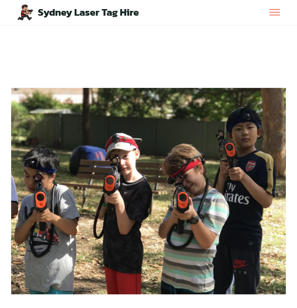
click at [281, 8] on div "Sydney Laser Tag Hire Home Gear Parties Choose Your Event Kids Parties Teen Par…" at bounding box center [149, 12] width 286 height 24
click at [278, 13] on button "Toggle navigation" at bounding box center [275, 12] width 11 height 7
click at [281, 7] on div "Sydney Laser Tag Hire Home Gear Parties Choose Your Event Kids Parties Teen Par…" at bounding box center [149, 12] width 286 height 24
click at [278, 9] on span "Toggle navigation" at bounding box center [275, 9] width 10 height 1
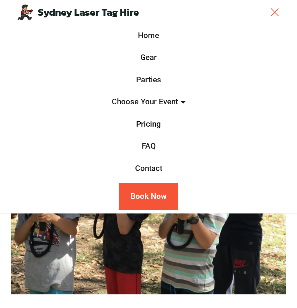
click at [149, 122] on link "Pricing" at bounding box center [148, 124] width 29 height 12
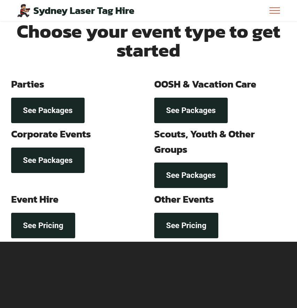
scroll to position [105, 0]
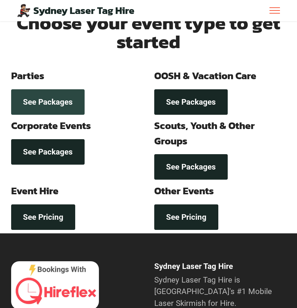
click at [48, 104] on link "See Packages" at bounding box center [48, 101] width 74 height 25
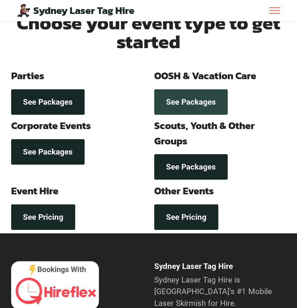
click at [197, 99] on link "See Packages" at bounding box center [191, 101] width 74 height 25
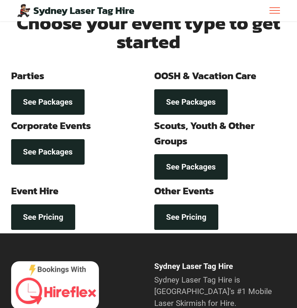
click at [66, 165] on div "See Packages" at bounding box center [77, 152] width 139 height 32
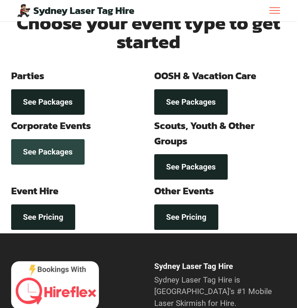
click at [54, 145] on link "See Packages" at bounding box center [48, 151] width 74 height 25
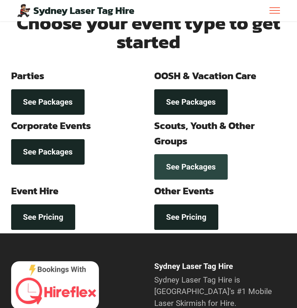
click at [191, 165] on link "See Packages" at bounding box center [191, 166] width 74 height 25
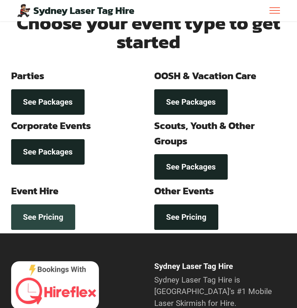
click at [55, 214] on link "See Pricing" at bounding box center [43, 216] width 64 height 25
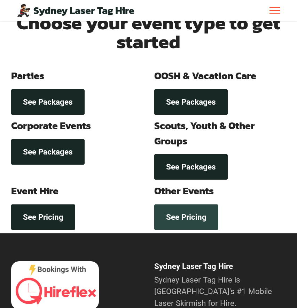
click at [183, 215] on link "See Pricing" at bounding box center [186, 216] width 64 height 25
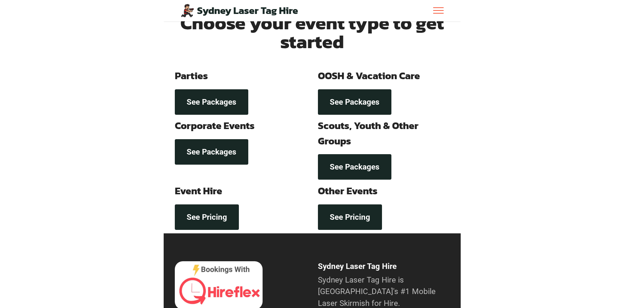
scroll to position [0, 0]
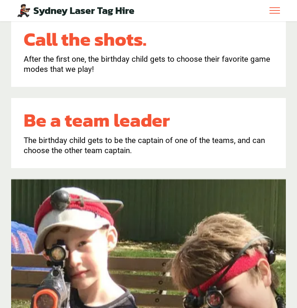
scroll to position [843, 0]
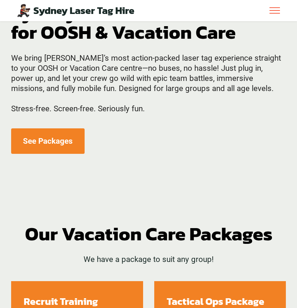
scroll to position [286, 0]
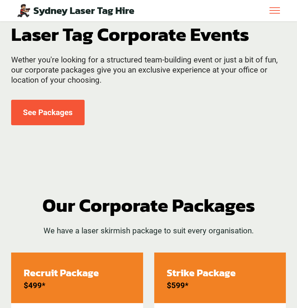
scroll to position [220, 0]
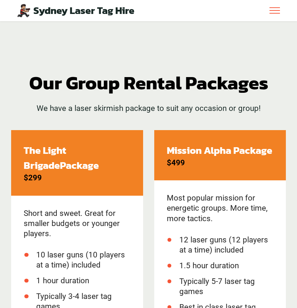
scroll to position [409, 0]
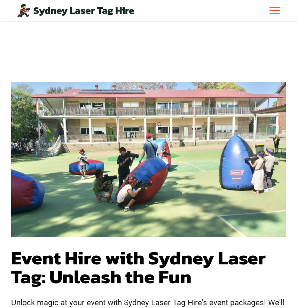
scroll to position [21, 0]
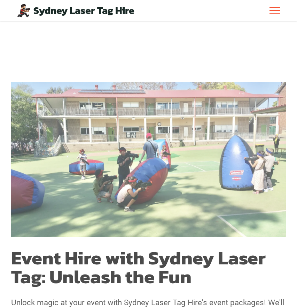
scroll to position [21, 0]
